Goal: Find specific page/section: Find specific page/section

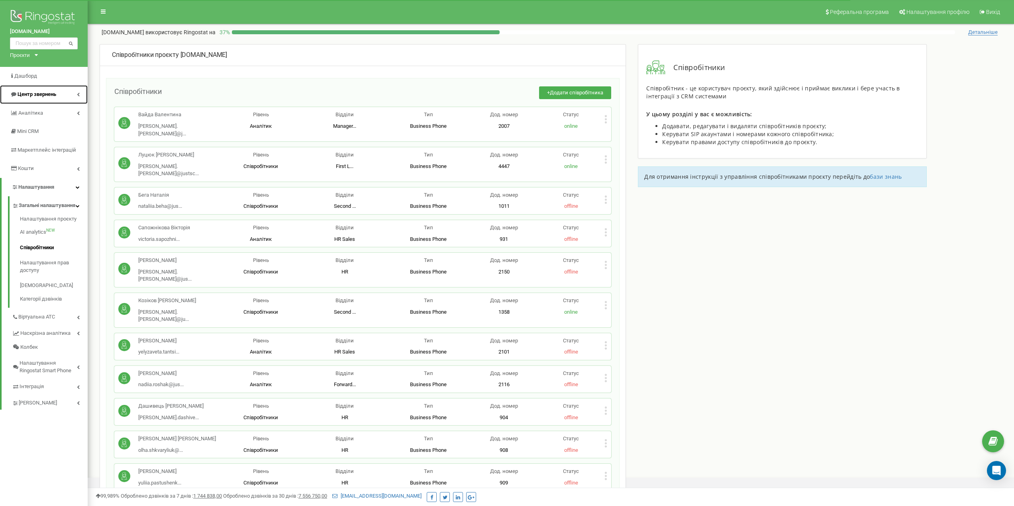
click at [76, 95] on link "Центр звернень" at bounding box center [44, 94] width 88 height 19
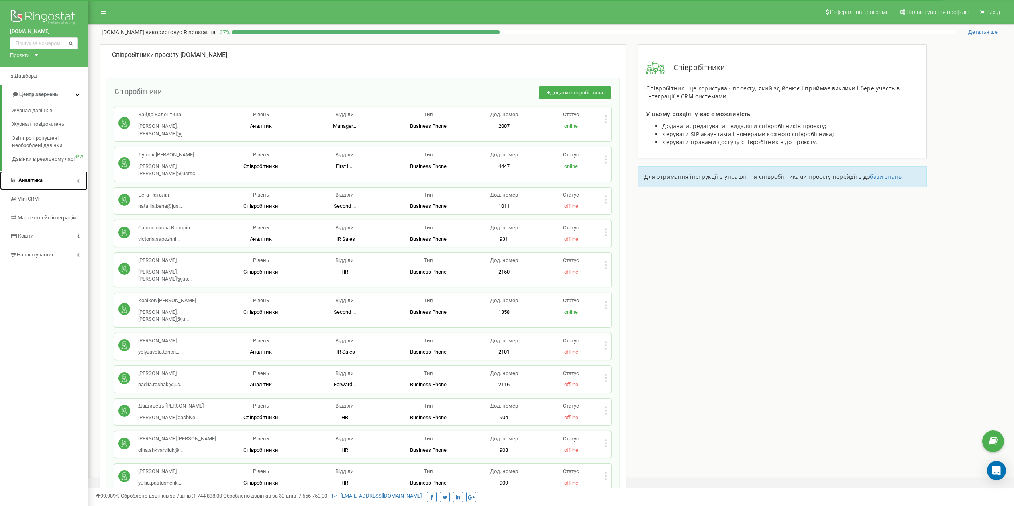
click at [64, 176] on link "Аналiтика" at bounding box center [44, 180] width 88 height 19
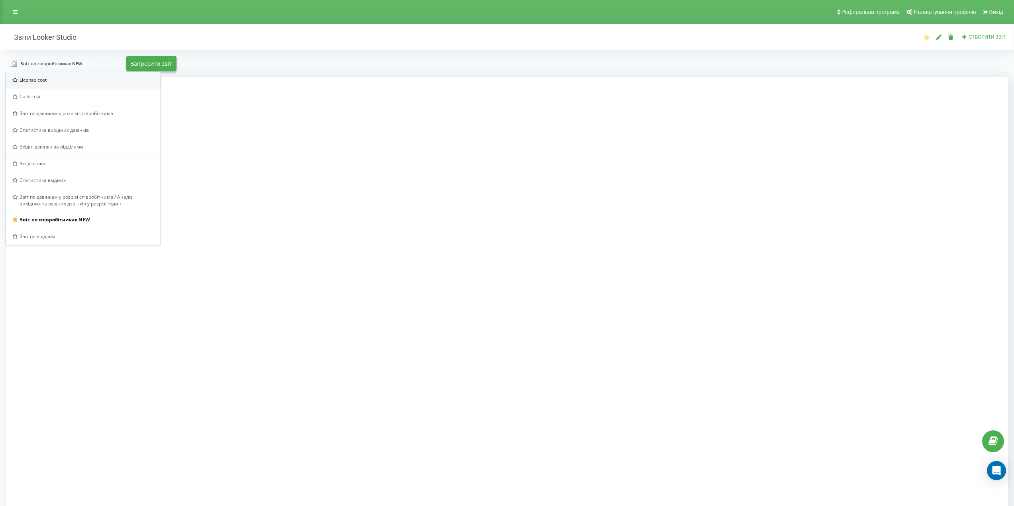
click at [43, 84] on div "License cost" at bounding box center [83, 80] width 155 height 17
click at [359, 75] on div "License cost License cost Calls cost Звіт по дзвінкам у розрізі співробітників …" at bounding box center [506, 63] width 1013 height 27
click at [818, 442] on div at bounding box center [507, 330] width 1002 height 506
